Goal: Task Accomplishment & Management: Manage account settings

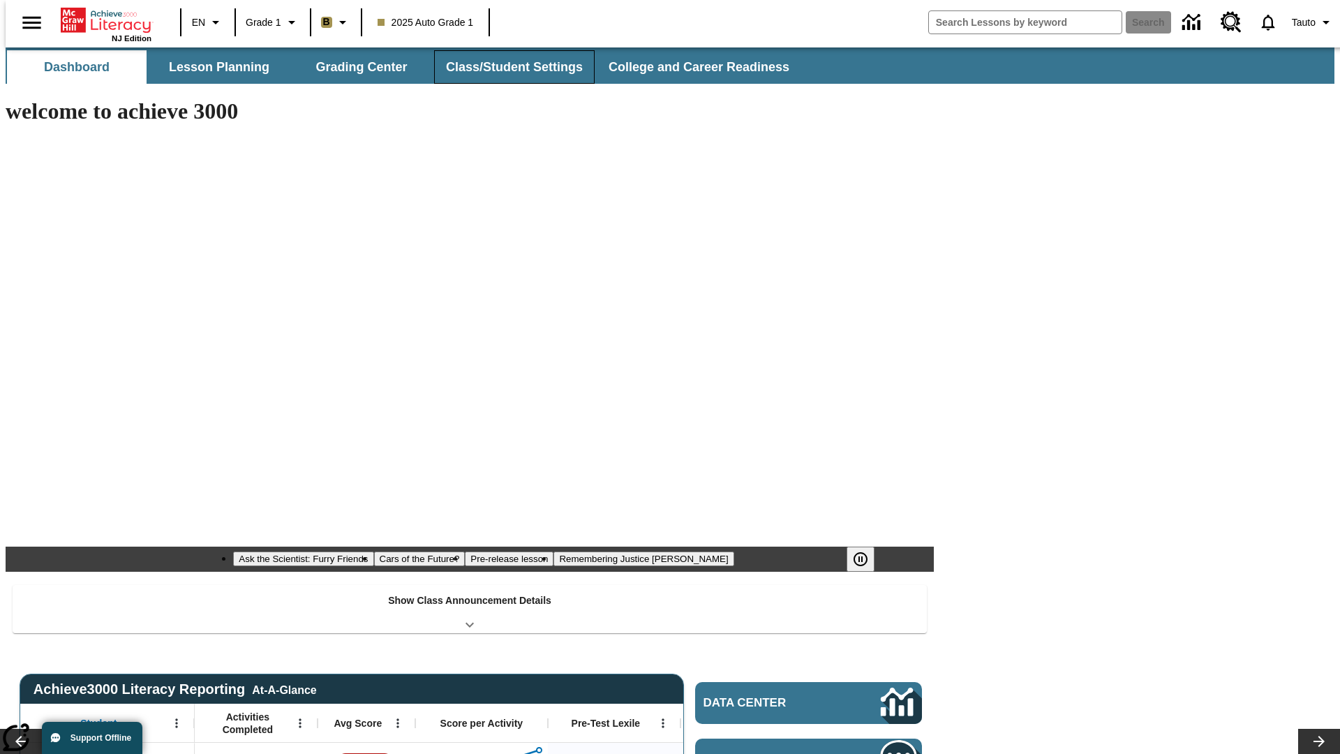
click at [507, 67] on button "Class/Student Settings" at bounding box center [514, 67] width 161 height 34
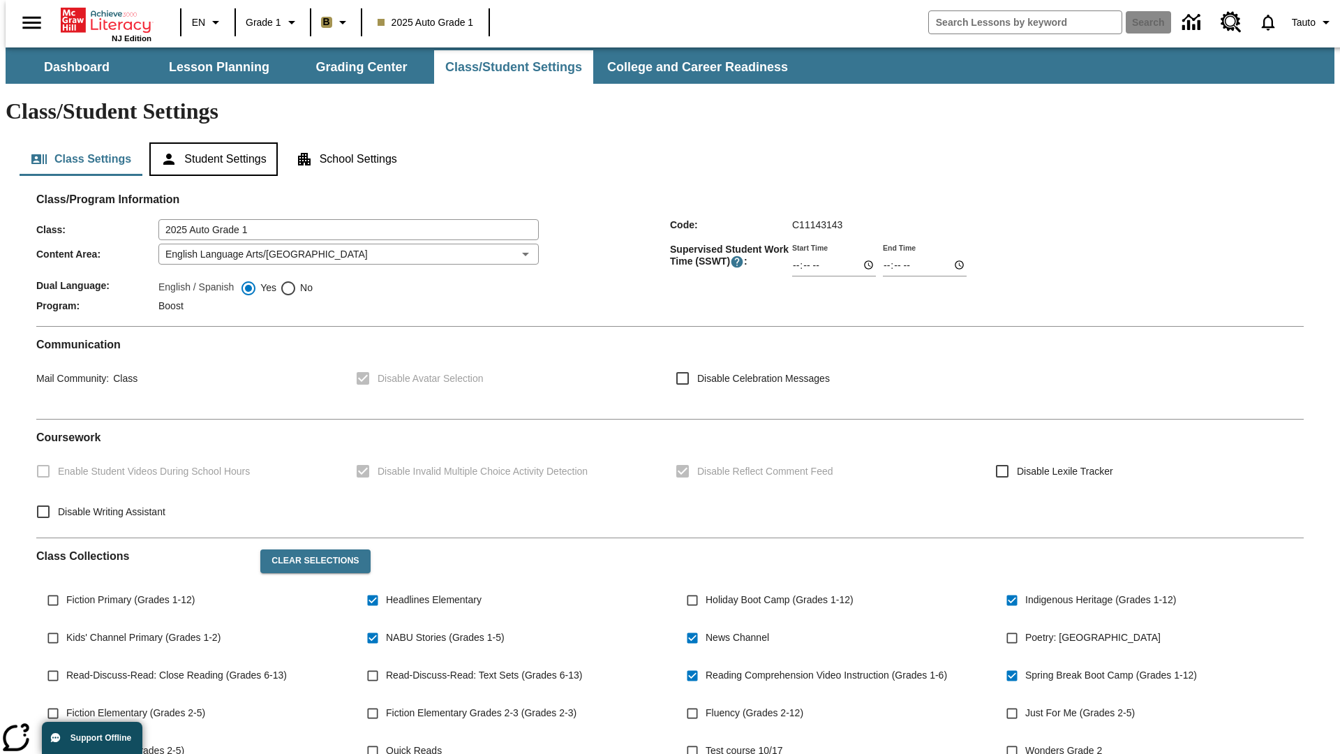
click at [210, 142] on button "Student Settings" at bounding box center [213, 159] width 128 height 34
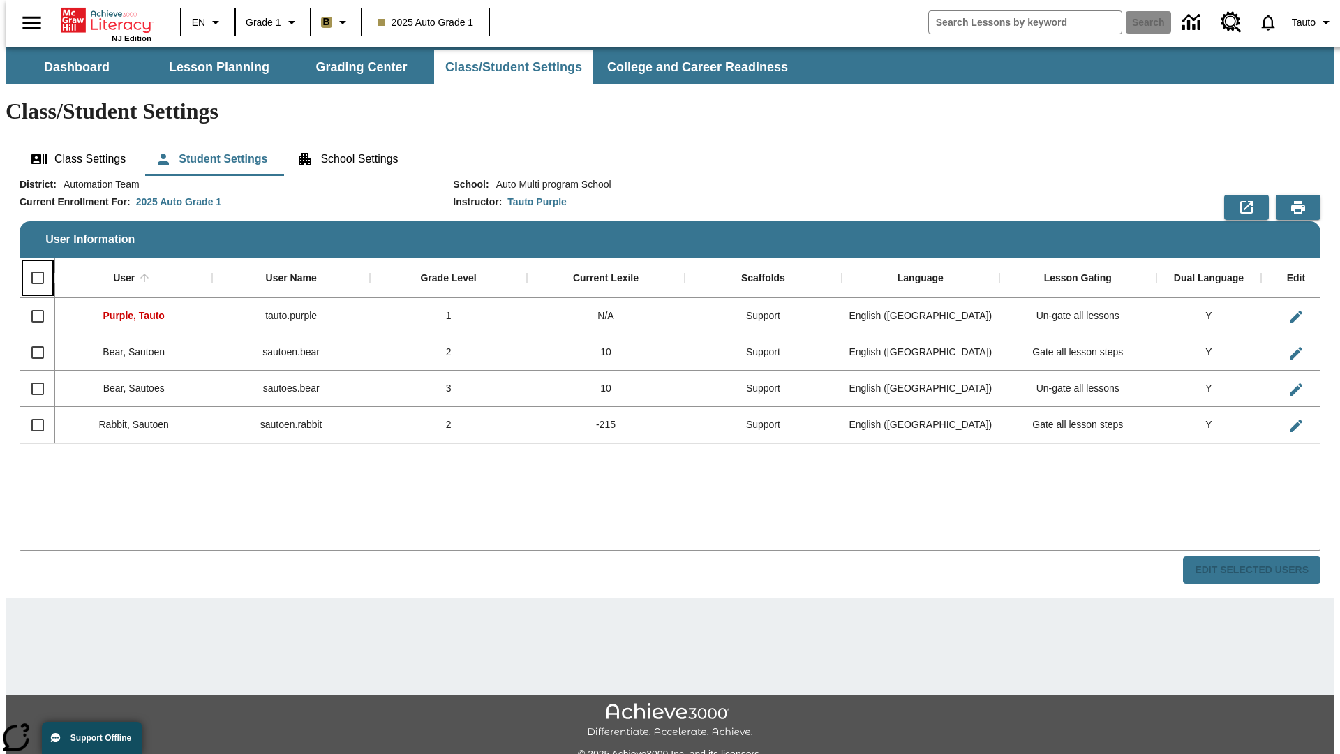
click at [31, 263] on input "Select all rows" at bounding box center [37, 277] width 29 height 29
checkbox input "true"
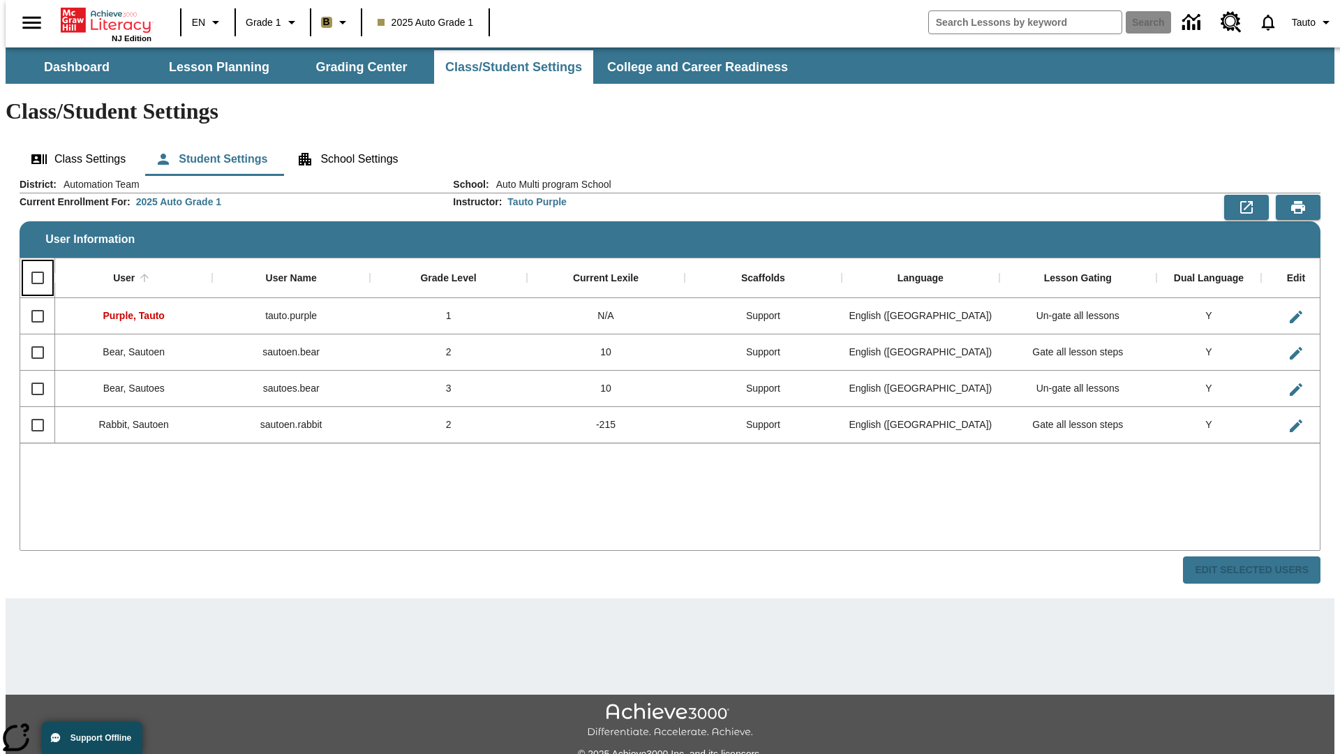
checkbox input "true"
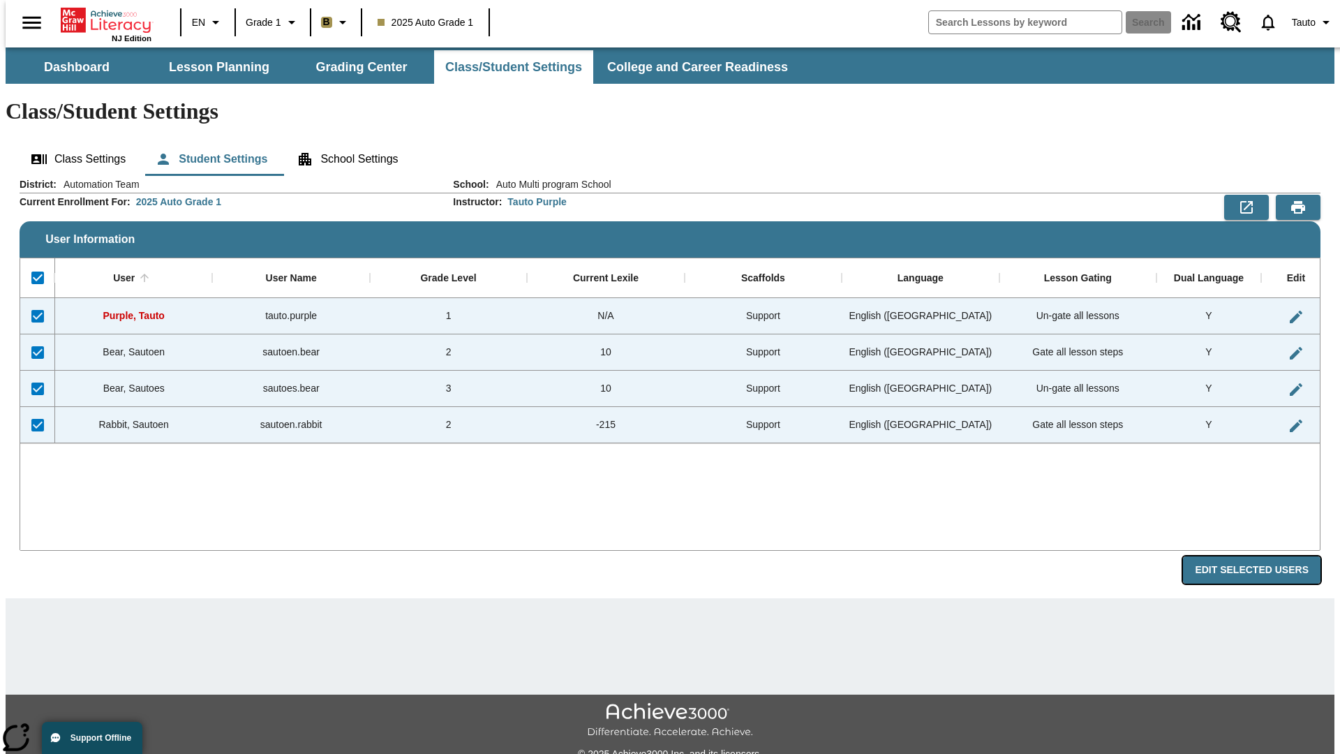
click at [1263, 556] on button "Edit Selected Users" at bounding box center [1252, 569] width 138 height 27
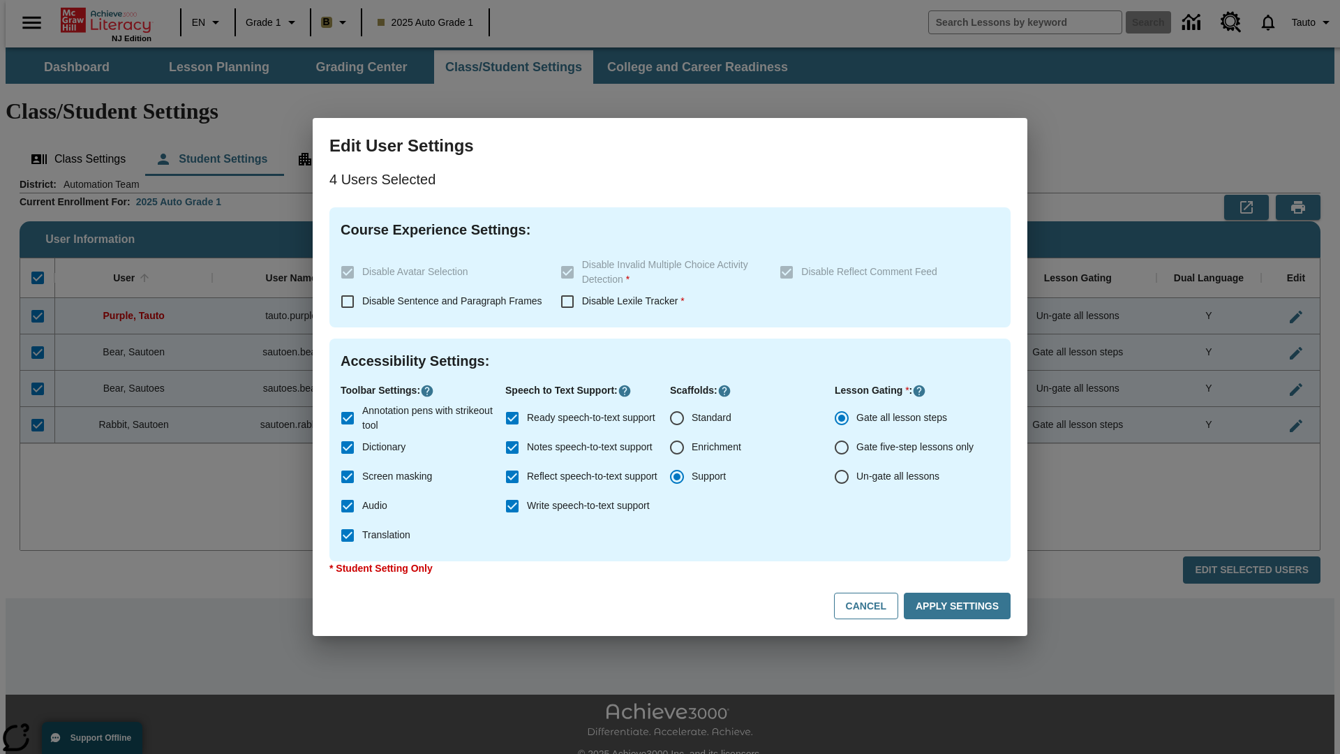
click at [677, 447] on input "Enrichment" at bounding box center [676, 447] width 29 height 29
click at [872, 606] on button "Cancel" at bounding box center [866, 606] width 64 height 27
radio input "false"
radio input "true"
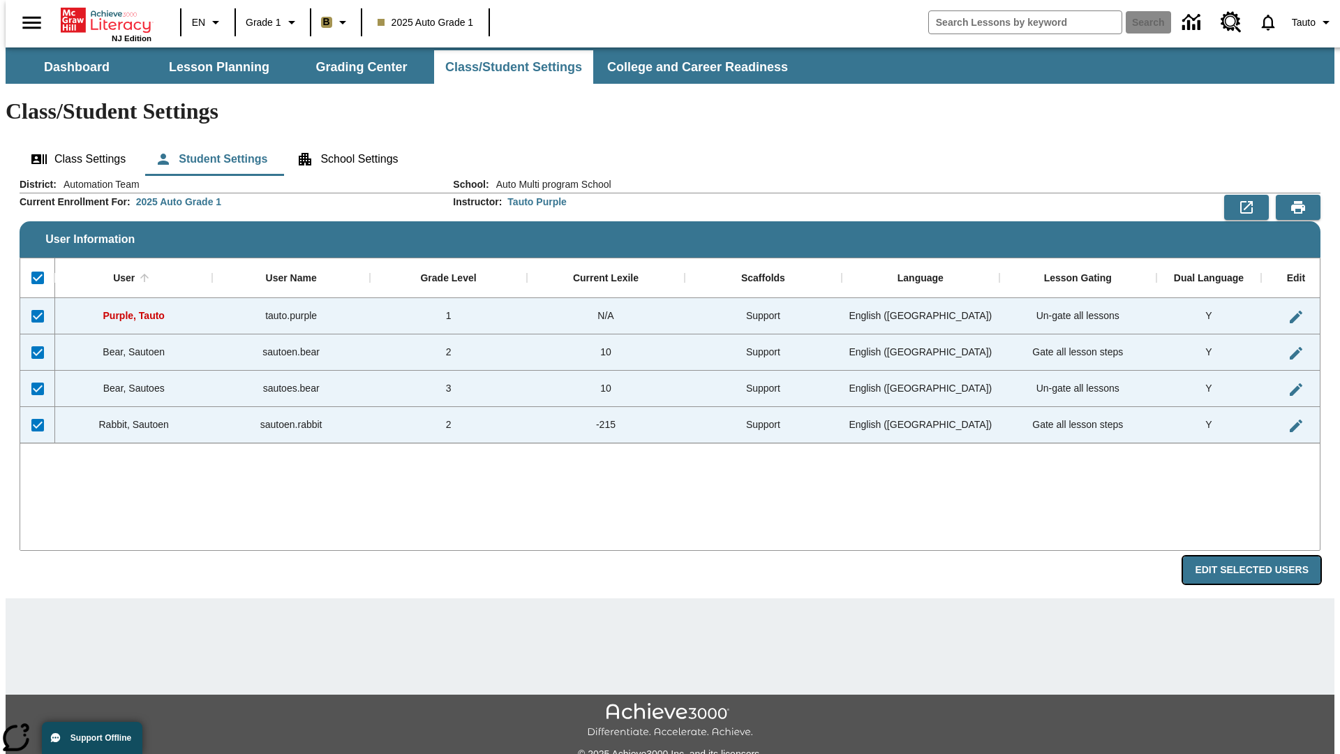
click at [1263, 556] on button "Edit Selected Users" at bounding box center [1252, 569] width 138 height 27
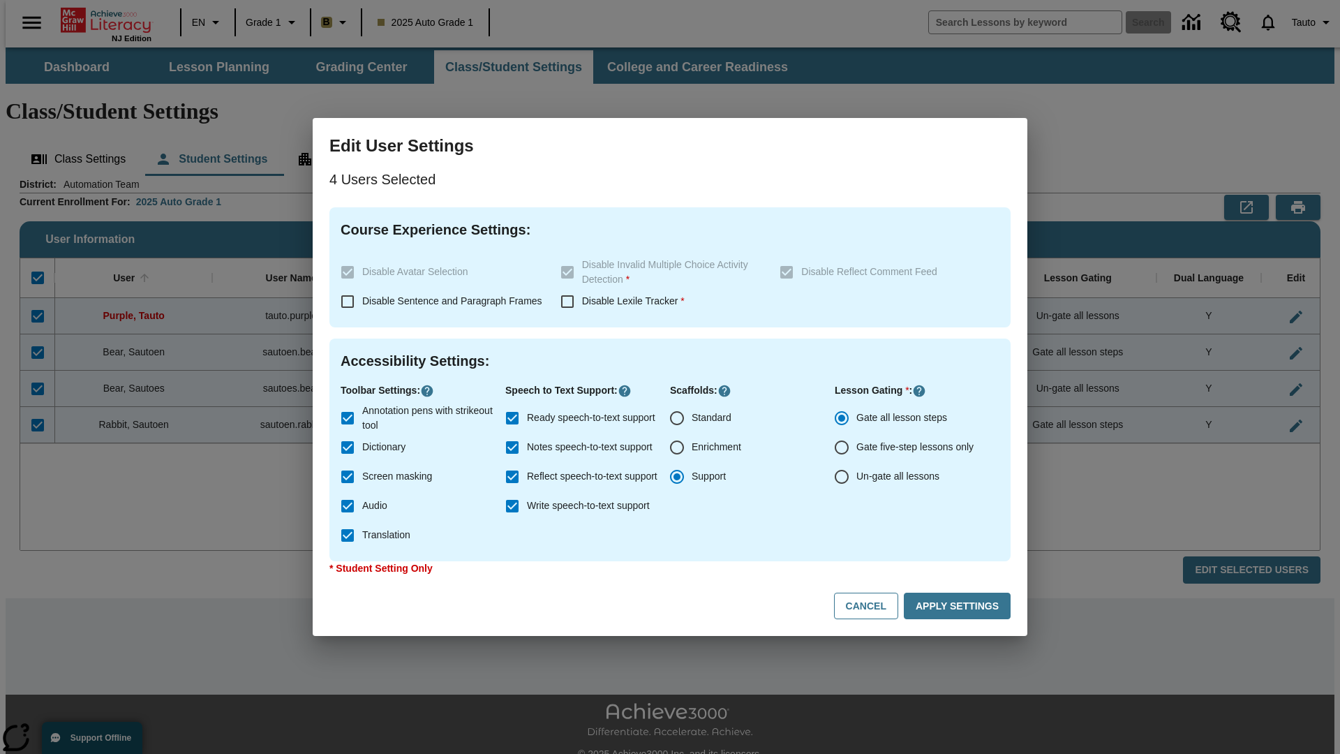
click at [677, 447] on input "Enrichment" at bounding box center [676, 447] width 29 height 29
radio input "true"
click at [960, 606] on button "Apply Settings" at bounding box center [957, 606] width 107 height 27
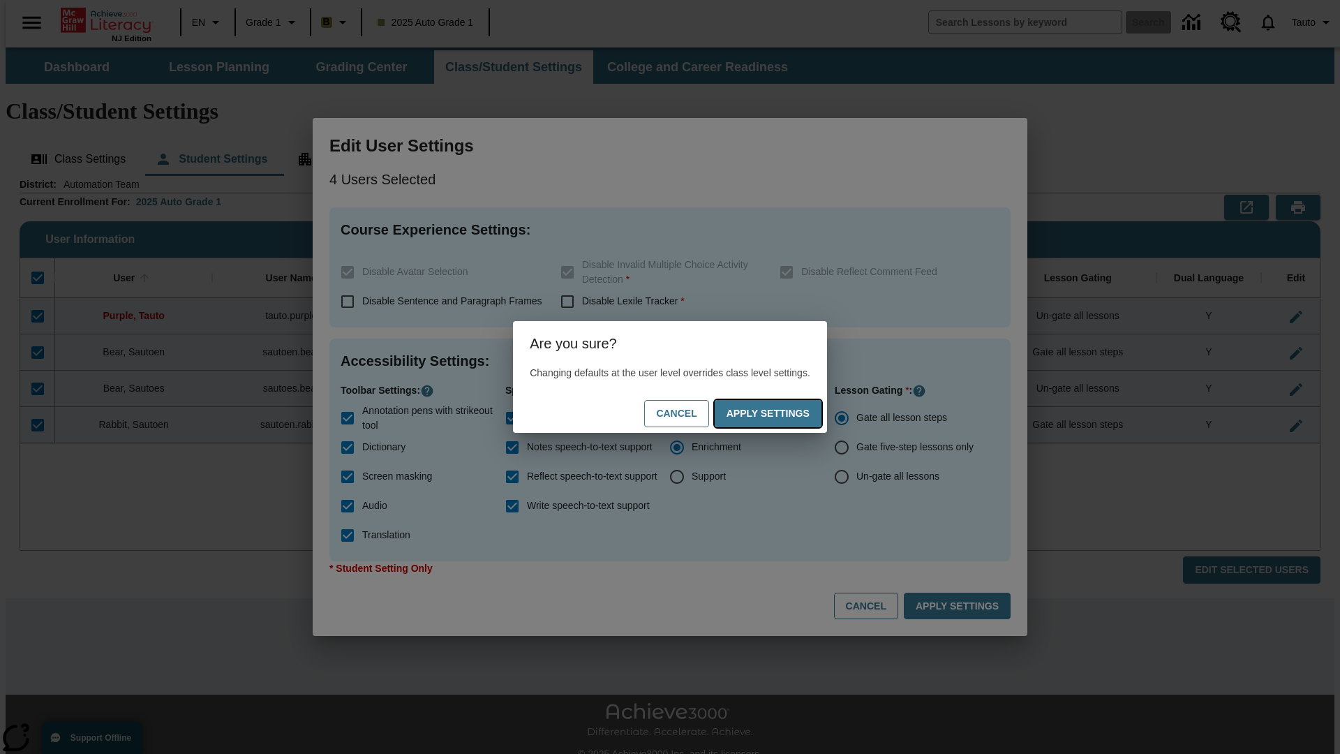
click at [782, 413] on button "Apply Settings" at bounding box center [768, 413] width 107 height 27
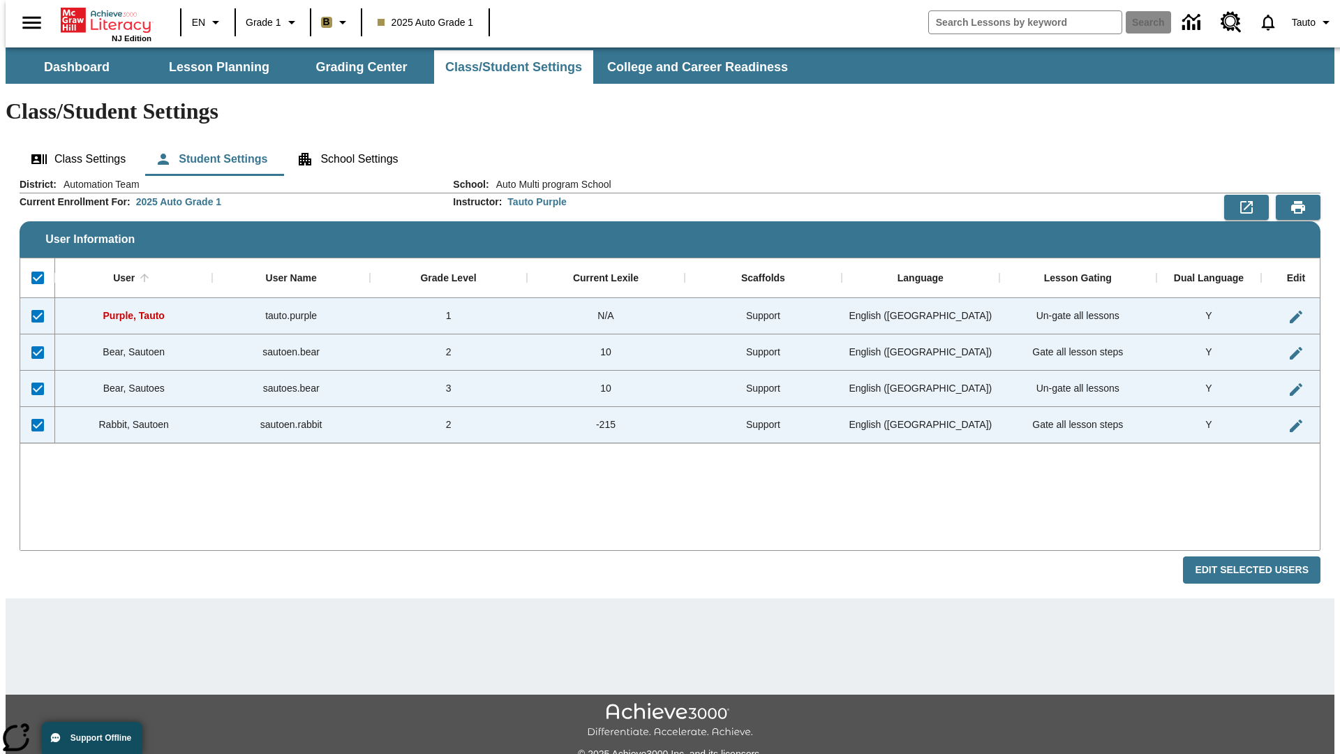
checkbox input "false"
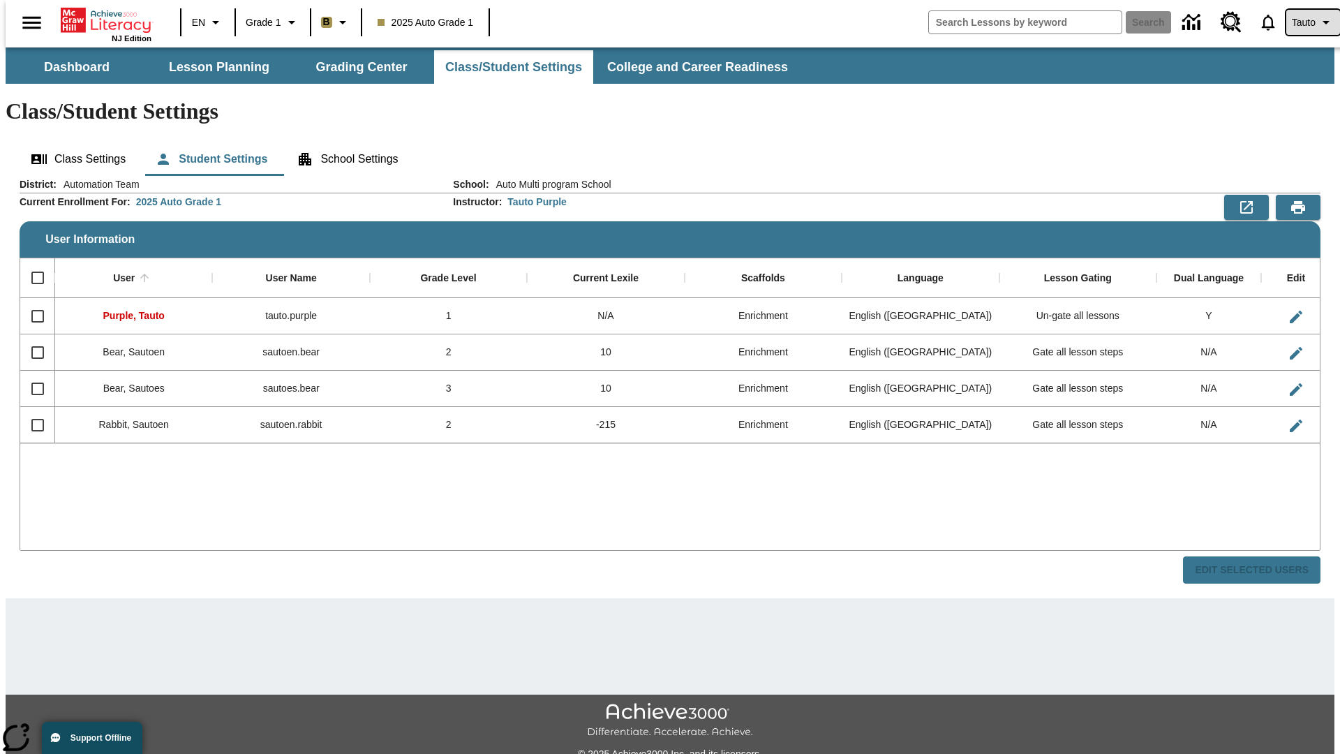
click at [1306, 22] on span "Tauto" at bounding box center [1304, 22] width 24 height 15
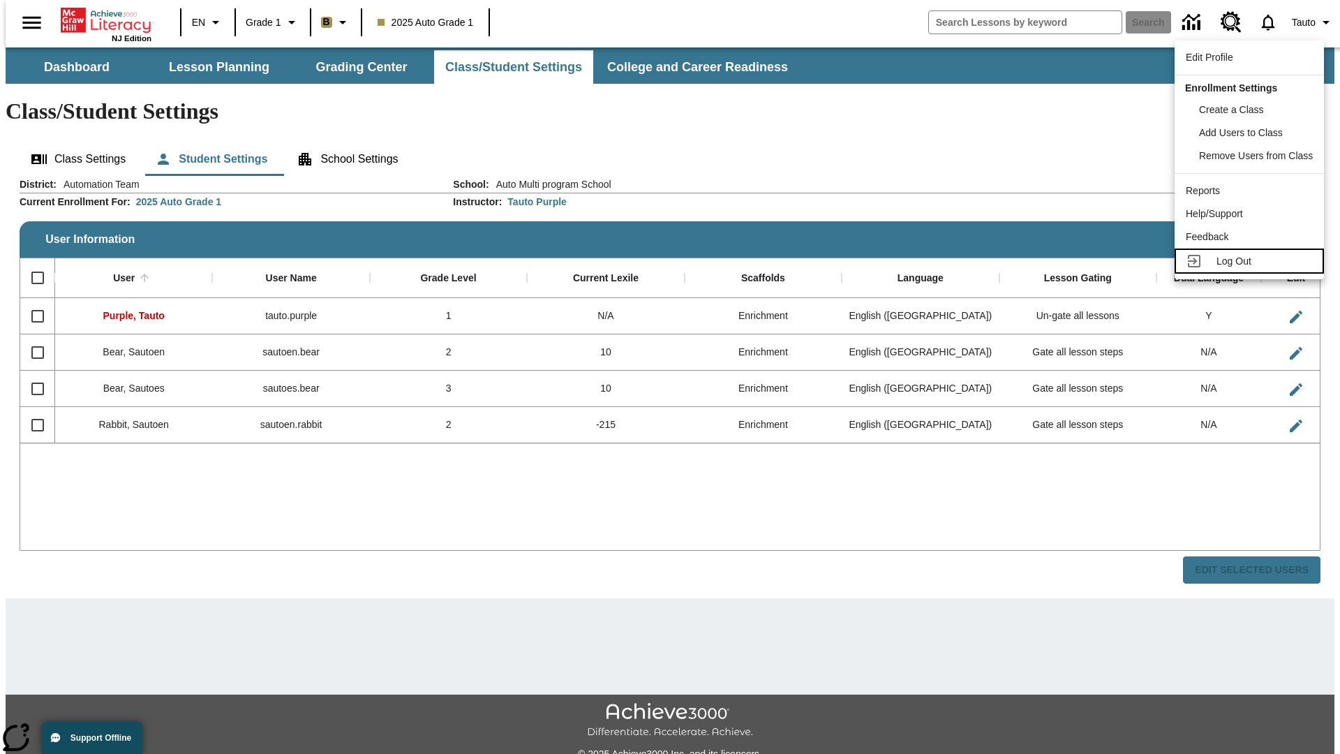
click at [1251, 261] on span "Log Out" at bounding box center [1234, 260] width 35 height 11
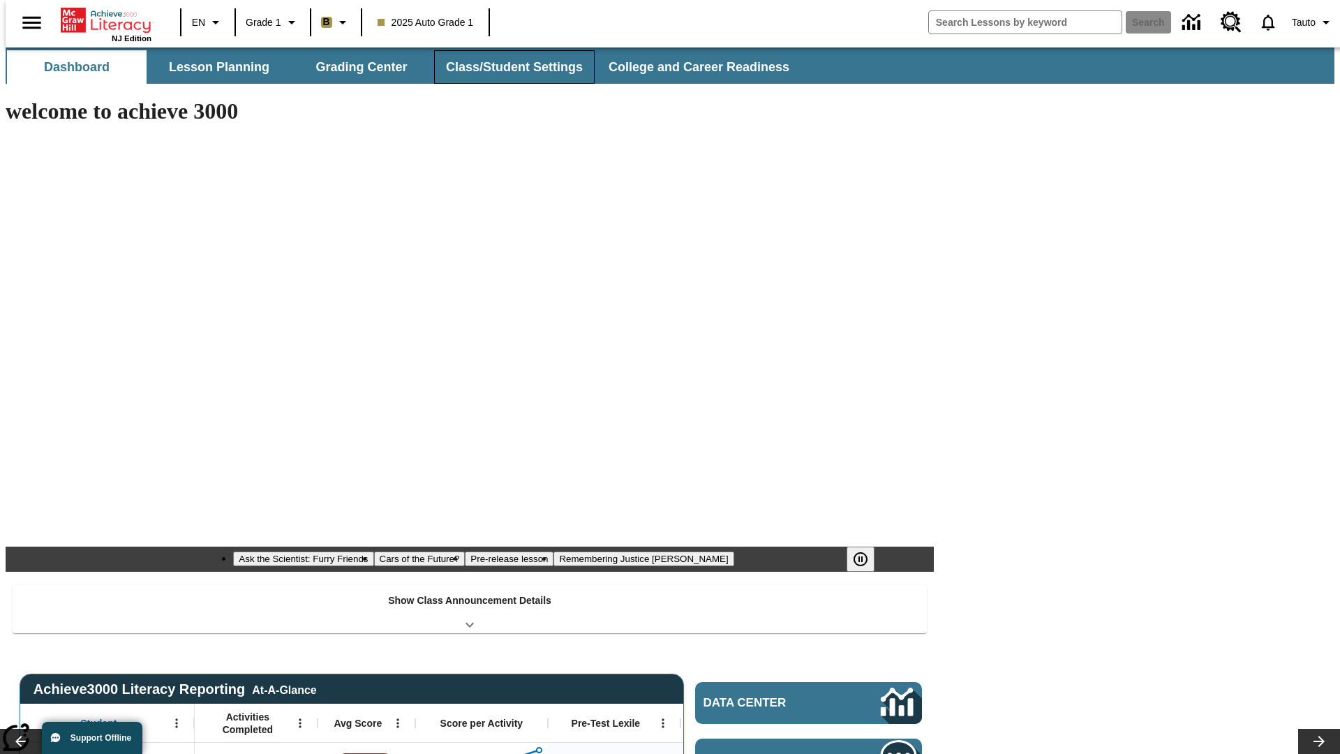
click at [507, 67] on button "Class/Student Settings" at bounding box center [514, 67] width 161 height 34
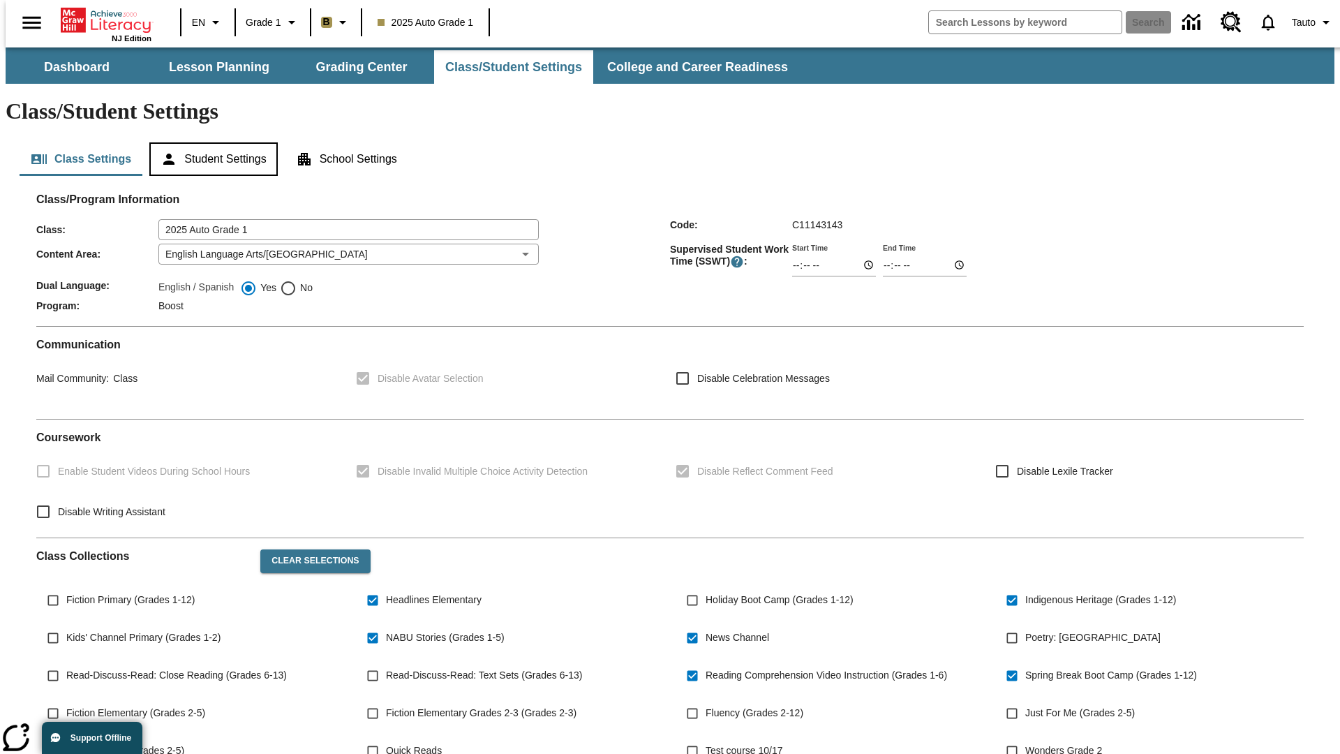
click at [210, 142] on button "Student Settings" at bounding box center [213, 159] width 128 height 34
